Goal: Download file/media

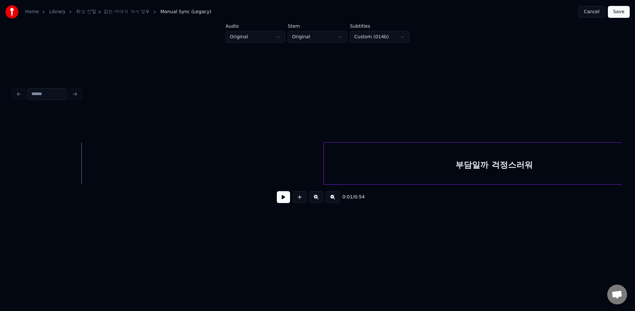
scroll to position [0, 500]
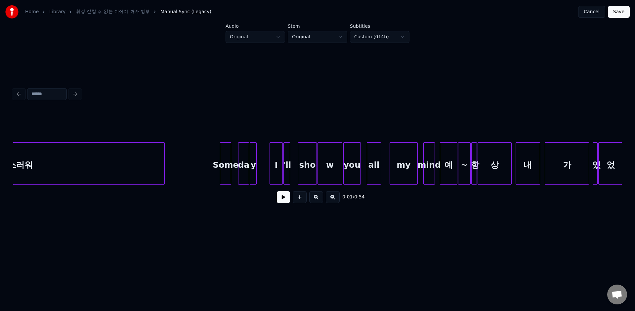
click at [591, 14] on button "Cancel" at bounding box center [591, 12] width 27 height 12
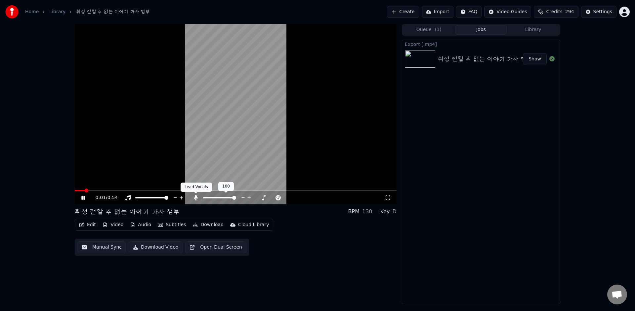
click at [196, 199] on icon at bounding box center [196, 197] width 4 height 5
click at [82, 196] on icon at bounding box center [82, 198] width 3 height 4
click at [198, 224] on button "Download" at bounding box center [208, 224] width 36 height 9
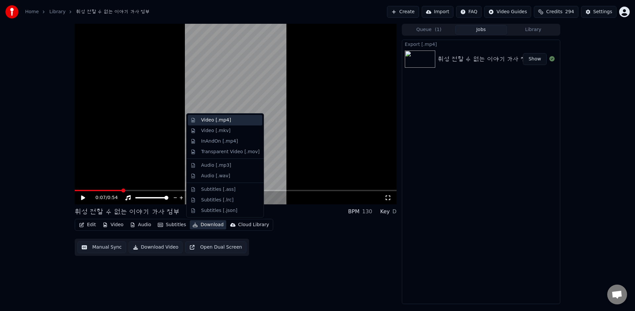
click at [240, 123] on div "Video [.mp4]" at bounding box center [230, 120] width 59 height 7
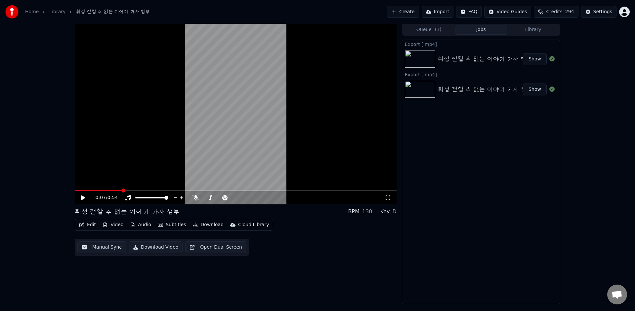
click at [140, 226] on button "Audio" at bounding box center [140, 224] width 26 height 9
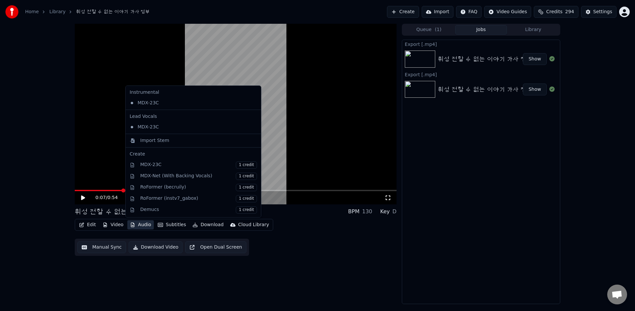
click at [136, 270] on div "0:07 / 0:54 휘성 전할 수 없는 이야기 가사 첨부 BPM 130 Key D Edit Video A…" at bounding box center [236, 164] width 322 height 281
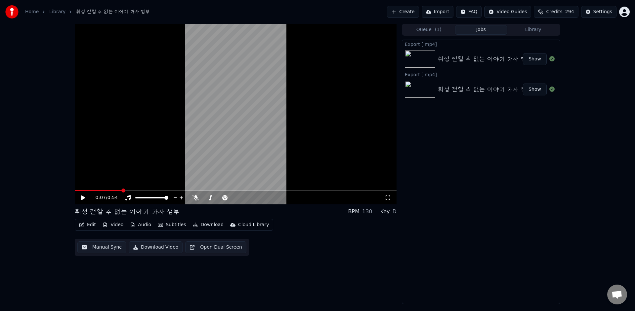
click at [209, 225] on button "Download" at bounding box center [208, 224] width 36 height 9
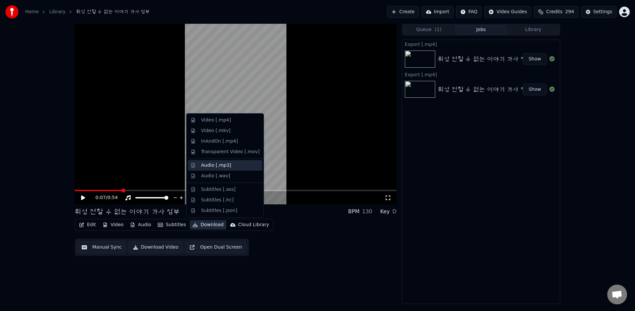
click at [242, 165] on div "Audio [.mp3]" at bounding box center [230, 165] width 59 height 7
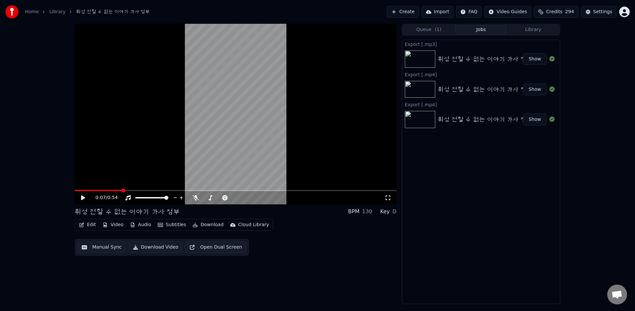
click at [540, 59] on button "Show" at bounding box center [535, 59] width 24 height 12
click at [481, 93] on div "휘성 전할 수 없는 이야기 가사 첨부" at bounding box center [485, 89] width 95 height 9
click at [538, 93] on button "Show" at bounding box center [535, 90] width 24 height 12
click at [536, 122] on button "Show" at bounding box center [535, 120] width 24 height 12
click at [196, 199] on icon at bounding box center [195, 197] width 7 height 5
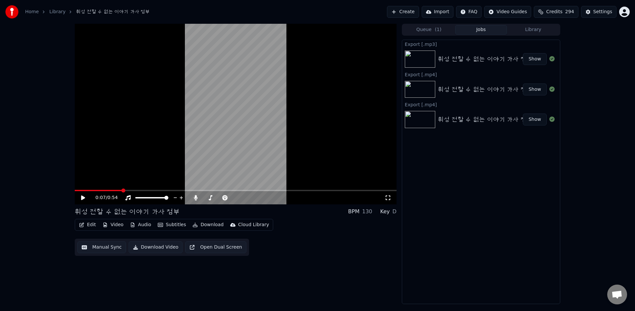
click at [82, 199] on icon at bounding box center [83, 198] width 4 height 5
click at [82, 199] on icon at bounding box center [82, 198] width 3 height 4
click at [538, 31] on button "Library" at bounding box center [533, 30] width 52 height 10
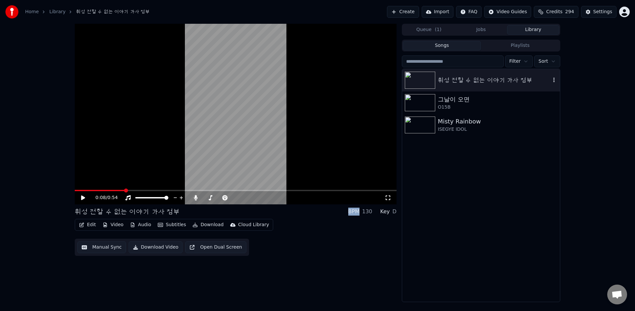
click at [504, 86] on div "휘성 전할 수 없는 이야기 가사 첨부" at bounding box center [481, 80] width 158 height 22
click at [83, 198] on icon at bounding box center [83, 198] width 4 height 5
click at [83, 198] on icon at bounding box center [88, 197] width 16 height 5
click at [114, 224] on button "Video" at bounding box center [113, 224] width 26 height 9
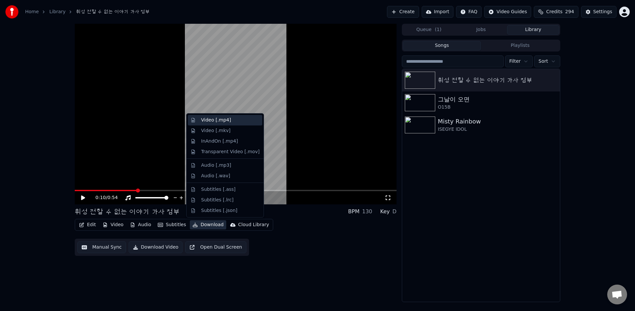
click at [236, 123] on div "Video [.mp4]" at bounding box center [230, 120] width 59 height 7
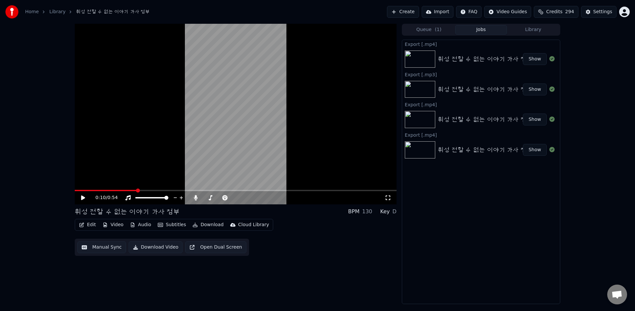
click at [538, 58] on button "Show" at bounding box center [535, 59] width 24 height 12
